Goal: Transaction & Acquisition: Purchase product/service

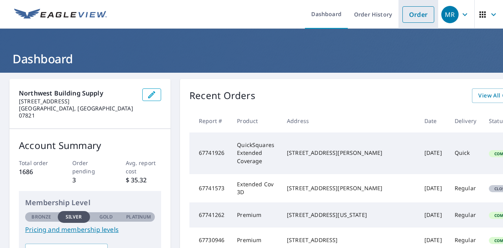
click at [419, 15] on link "Order" at bounding box center [418, 14] width 32 height 16
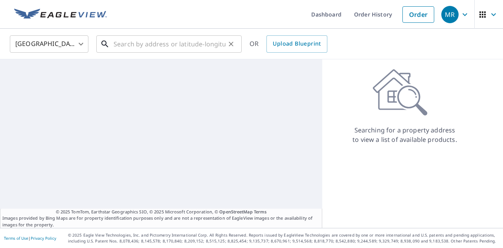
click at [180, 48] on input "text" at bounding box center [169, 44] width 112 height 22
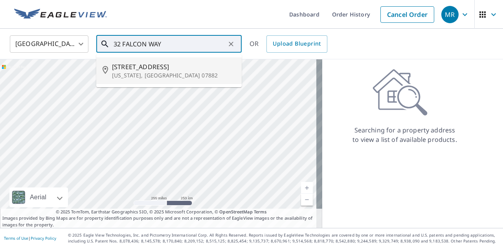
click at [167, 74] on p "[US_STATE], [GEOGRAPHIC_DATA] 07882" at bounding box center [173, 75] width 123 height 8
type input "[STREET_ADDRESS][US_STATE]"
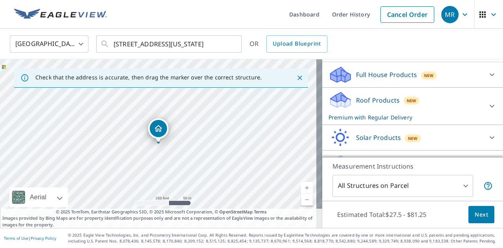
scroll to position [96, 0]
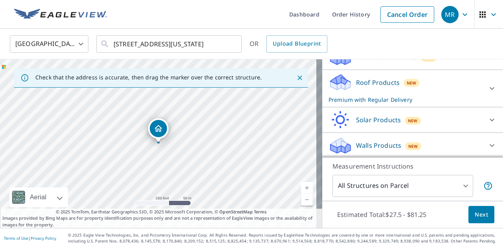
click at [489, 87] on icon at bounding box center [491, 88] width 5 height 3
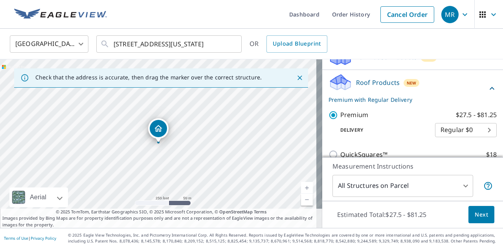
click at [489, 88] on icon at bounding box center [491, 88] width 5 height 3
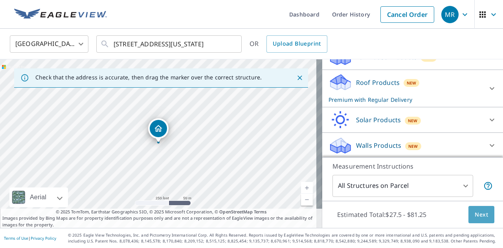
click at [470, 221] on button "Next" at bounding box center [481, 215] width 26 height 18
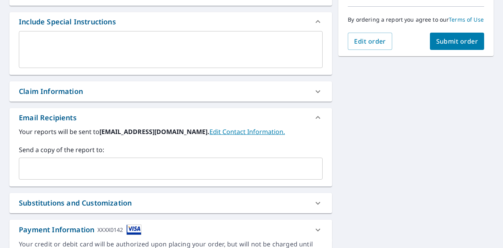
scroll to position [236, 0]
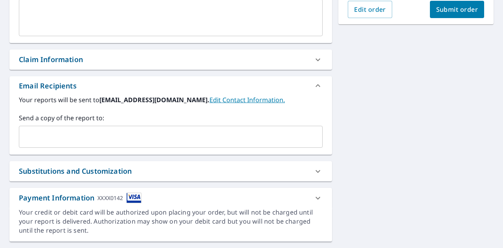
click at [109, 131] on input "text" at bounding box center [164, 136] width 285 height 15
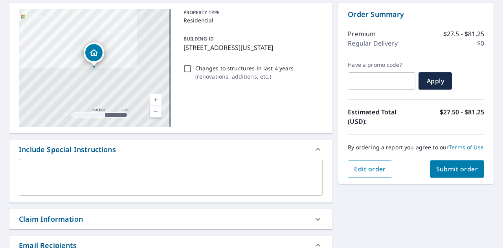
scroll to position [79, 0]
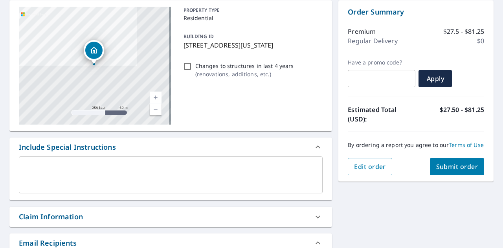
type input "[PERSON_NAME][EMAIL_ADDRESS][PERSON_NAME][DOMAIN_NAME]"
click at [448, 171] on span "Submit order" at bounding box center [457, 166] width 42 height 9
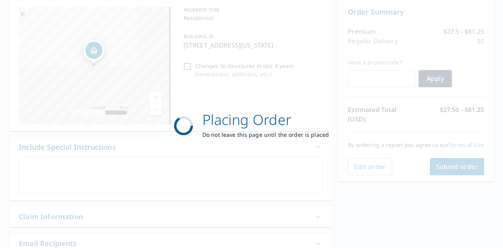
checkbox input "true"
